Goal: Transaction & Acquisition: Book appointment/travel/reservation

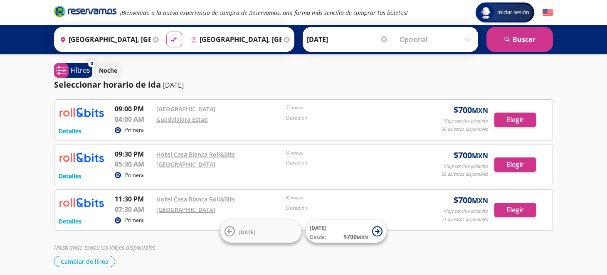
click at [174, 40] on icon "material-symbols:compare-arrows-rounded" at bounding box center [174, 40] width 7 height 8
type input "[GEOGRAPHIC_DATA], [GEOGRAPHIC_DATA]"
click at [381, 38] on div at bounding box center [384, 39] width 6 height 6
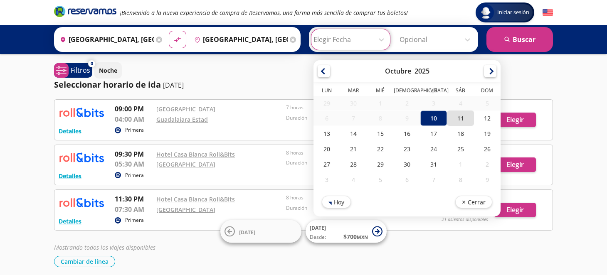
click at [459, 119] on div "11" at bounding box center [460, 118] width 27 height 15
type input "[DATE]"
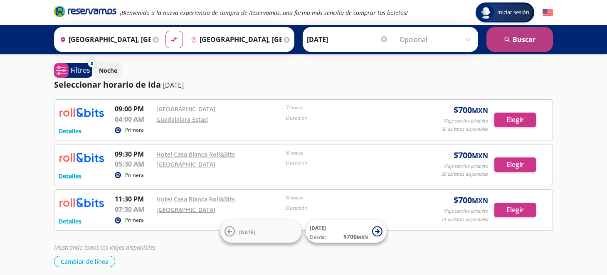
click at [516, 45] on button "search [GEOGRAPHIC_DATA]" at bounding box center [520, 39] width 67 height 25
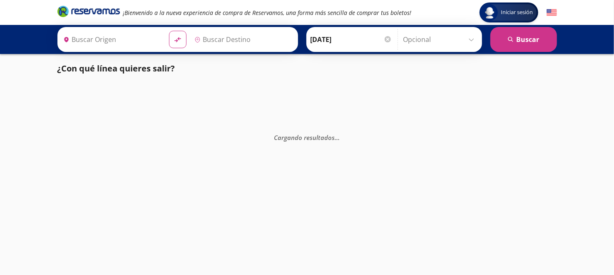
type input "[GEOGRAPHIC_DATA], [GEOGRAPHIC_DATA]"
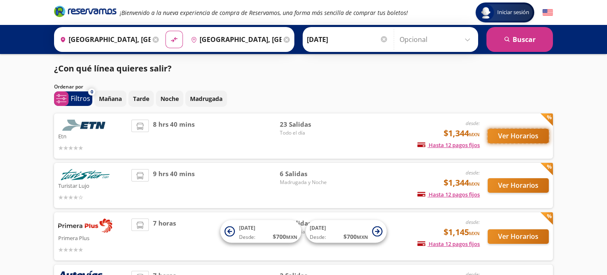
click at [525, 137] on button "Ver Horarios" at bounding box center [518, 136] width 61 height 15
click at [523, 132] on button "Ver Horarios" at bounding box center [518, 136] width 61 height 15
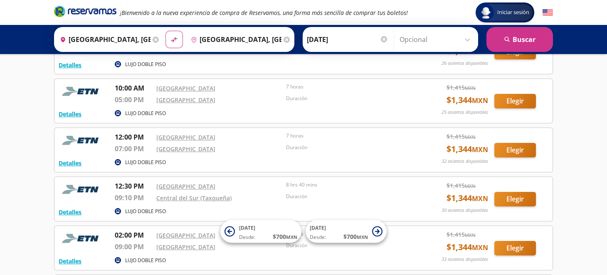
scroll to position [261, 0]
